Goal: Navigation & Orientation: Find specific page/section

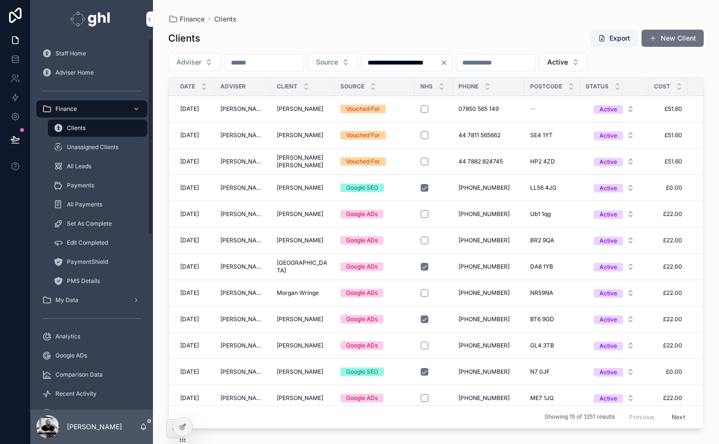
click at [70, 50] on span "Staff Home" at bounding box center [70, 54] width 31 height 8
